Goal: Obtain resource: Download file/media

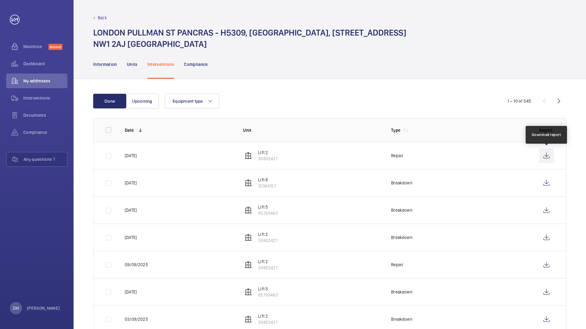
click at [550, 155] on wm-front-icon-button at bounding box center [546, 155] width 15 height 15
click at [551, 182] on wm-front-icon-button at bounding box center [546, 183] width 15 height 15
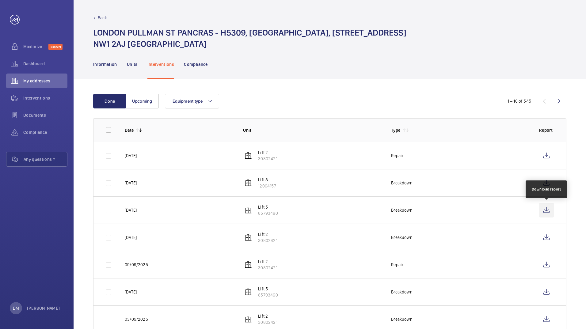
click at [547, 209] on wm-front-icon-button at bounding box center [546, 210] width 15 height 15
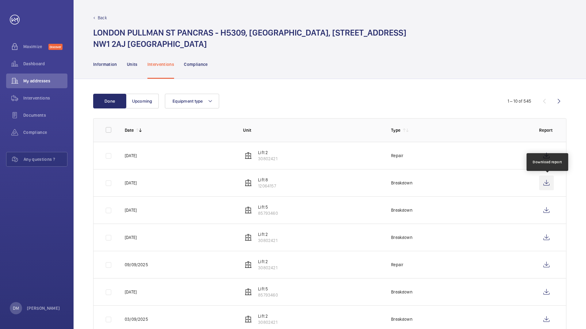
click at [548, 184] on wm-front-icon-button at bounding box center [546, 183] width 15 height 15
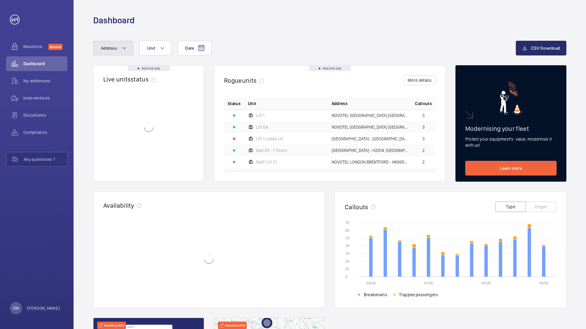
click at [129, 50] on button "Address" at bounding box center [113, 48] width 40 height 15
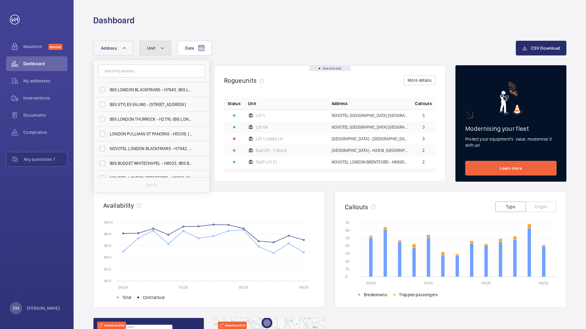
click at [158, 53] on button "Unit" at bounding box center [155, 48] width 32 height 15
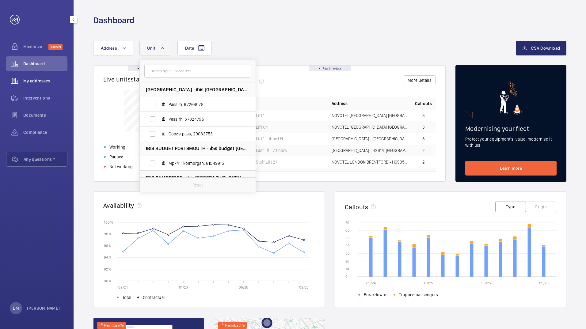
click at [38, 82] on span "My addresses" at bounding box center [45, 81] width 44 height 6
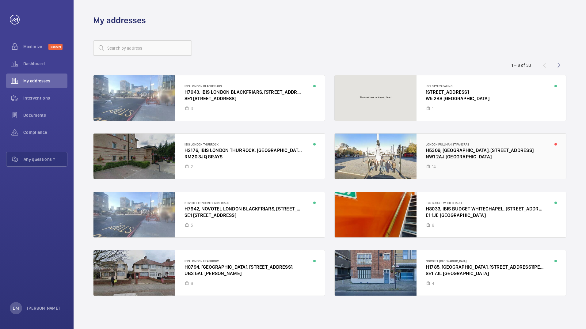
click at [473, 156] on div at bounding box center [450, 156] width 231 height 45
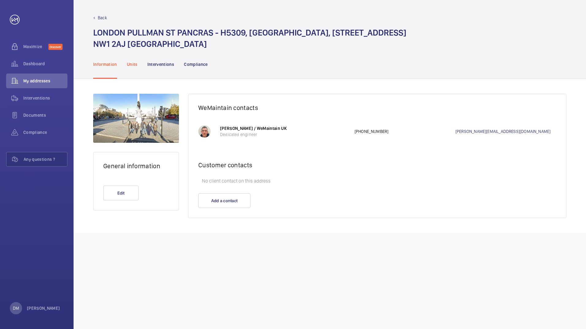
click at [132, 66] on p "Units" at bounding box center [132, 64] width 11 height 6
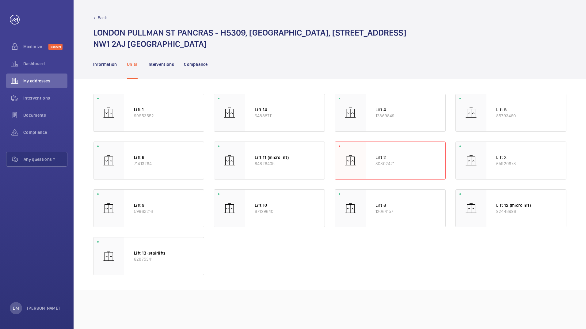
click at [170, 68] on div "Interventions" at bounding box center [160, 64] width 27 height 29
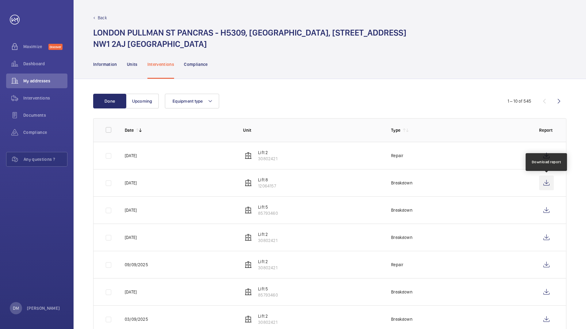
click at [549, 182] on wm-front-icon-button at bounding box center [546, 183] width 15 height 15
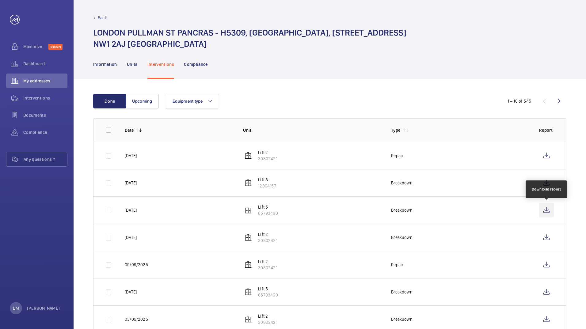
click at [545, 210] on wm-front-icon-button at bounding box center [546, 210] width 15 height 15
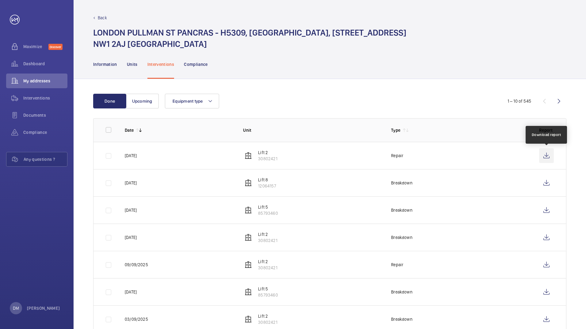
click at [547, 157] on wm-front-icon-button at bounding box center [546, 155] width 15 height 15
